Goal: Navigation & Orientation: Find specific page/section

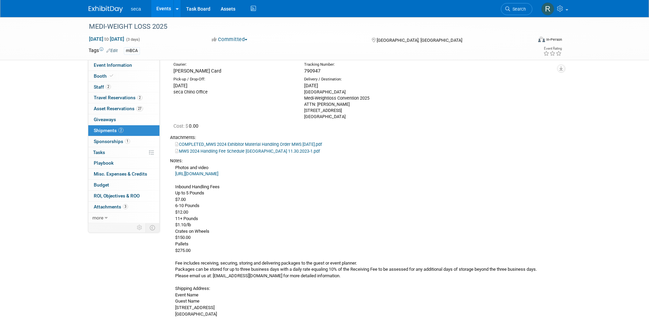
click at [159, 6] on link "Events" at bounding box center [163, 8] width 25 height 17
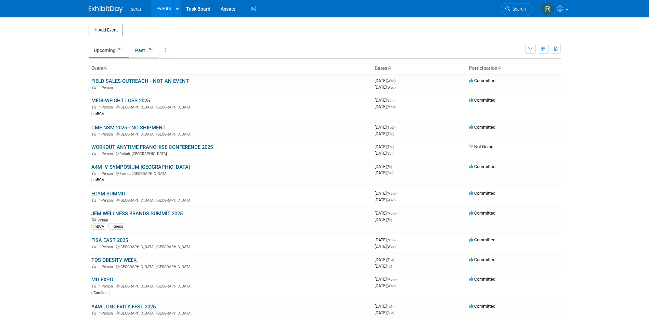
click at [142, 52] on link "Past 59" at bounding box center [144, 50] width 28 height 13
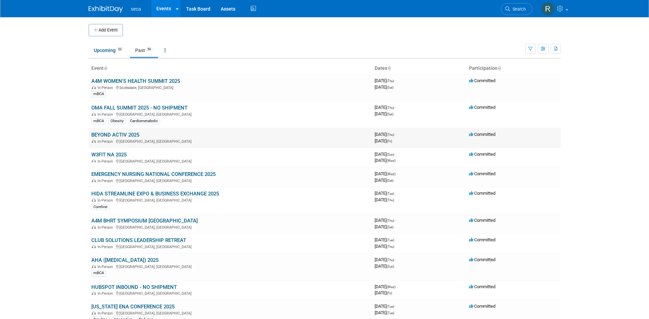
click at [131, 134] on link "BEYOND ACTIV 2025" at bounding box center [115, 135] width 48 height 6
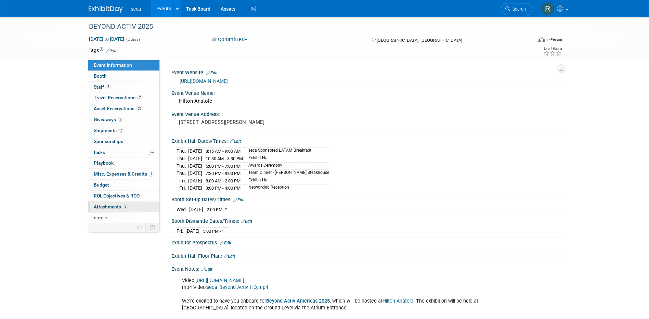
click at [116, 208] on span "Attachments 3" at bounding box center [111, 206] width 34 height 5
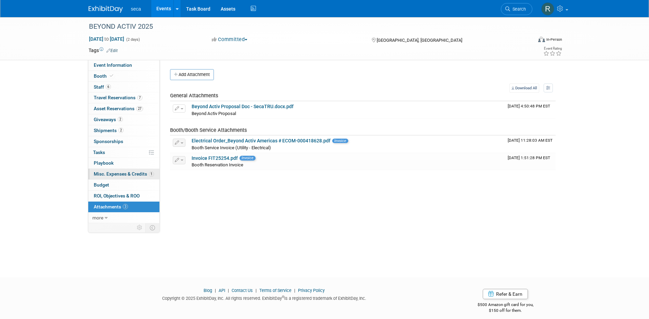
click at [130, 174] on span "Misc. Expenses & Credits 1" at bounding box center [124, 173] width 60 height 5
